Goal: Transaction & Acquisition: Subscribe to service/newsletter

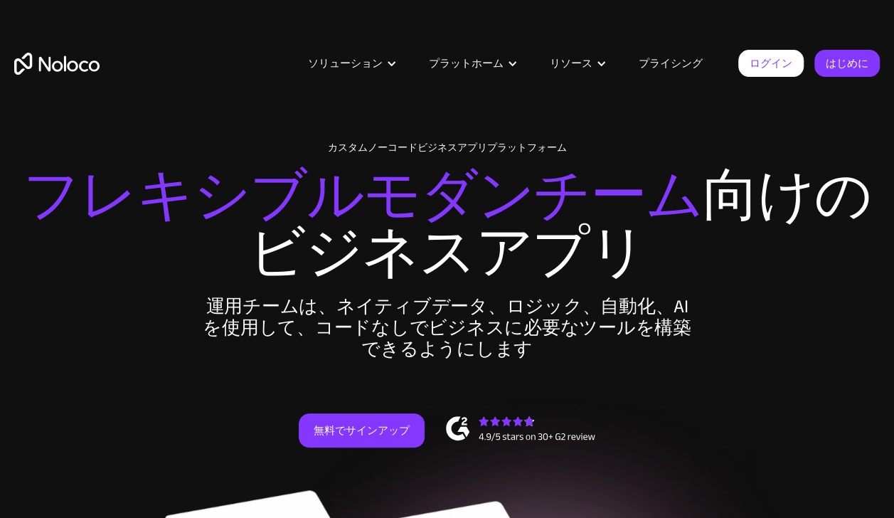
click at [680, 58] on link "プライシング" at bounding box center [671, 63] width 100 height 19
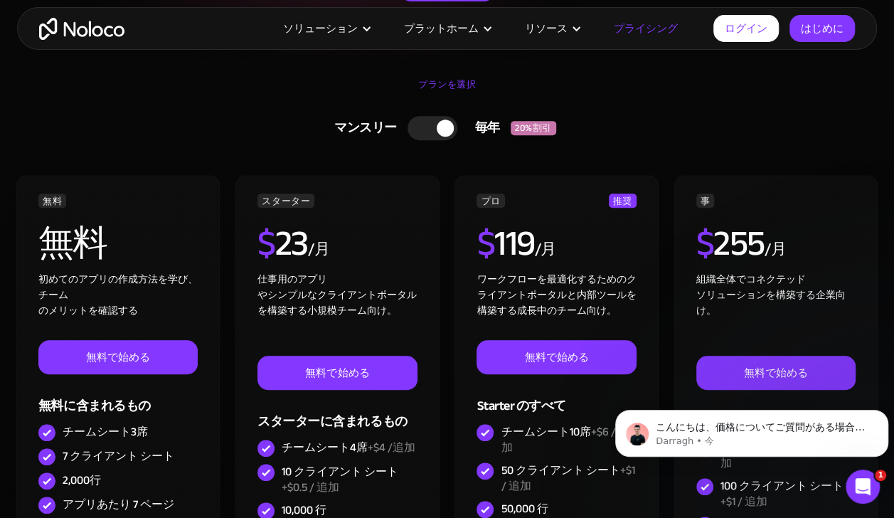
scroll to position [298, 0]
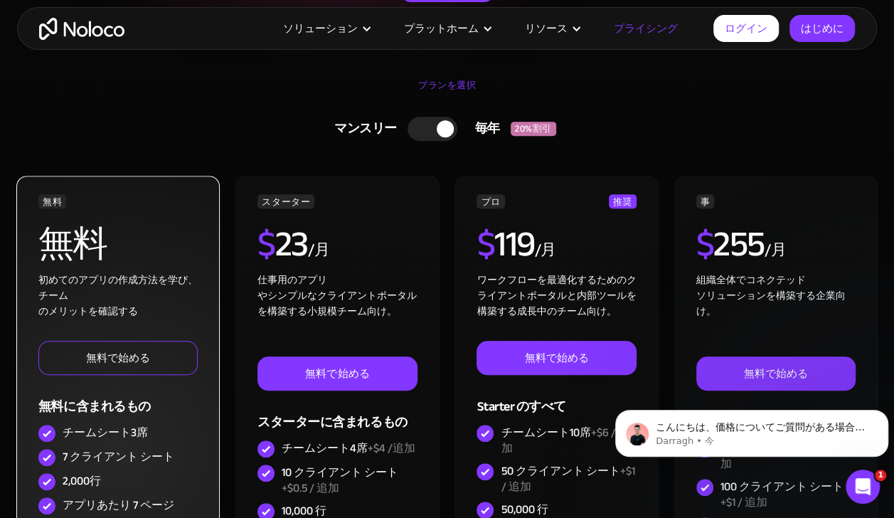
click at [136, 354] on link "無料で始める" at bounding box center [117, 358] width 159 height 34
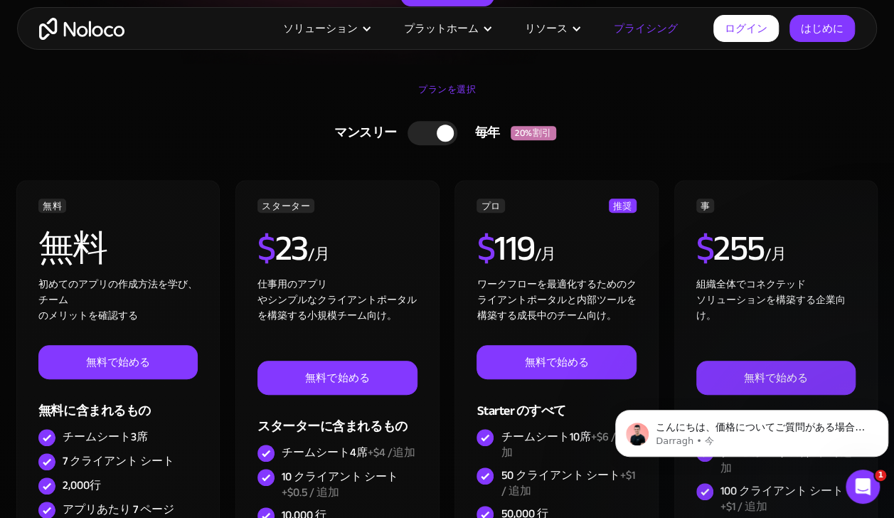
scroll to position [0, 0]
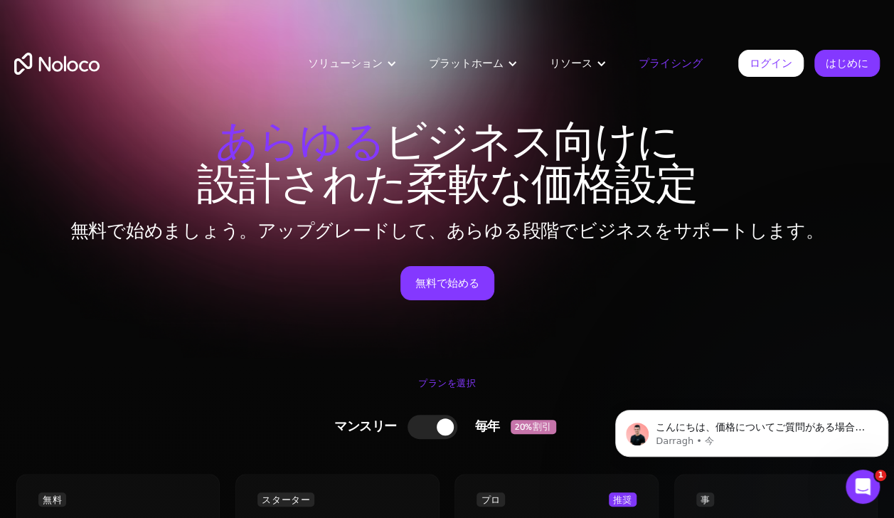
click at [233, 356] on section "あらゆる ビジネス向けに 設計された柔軟な価格設定 無料で始めましょう。アップグレードして、あらゆる段階でビジネスをサポートします。 無料で始める" at bounding box center [447, 179] width 894 height 359
